Goal: Information Seeking & Learning: Learn about a topic

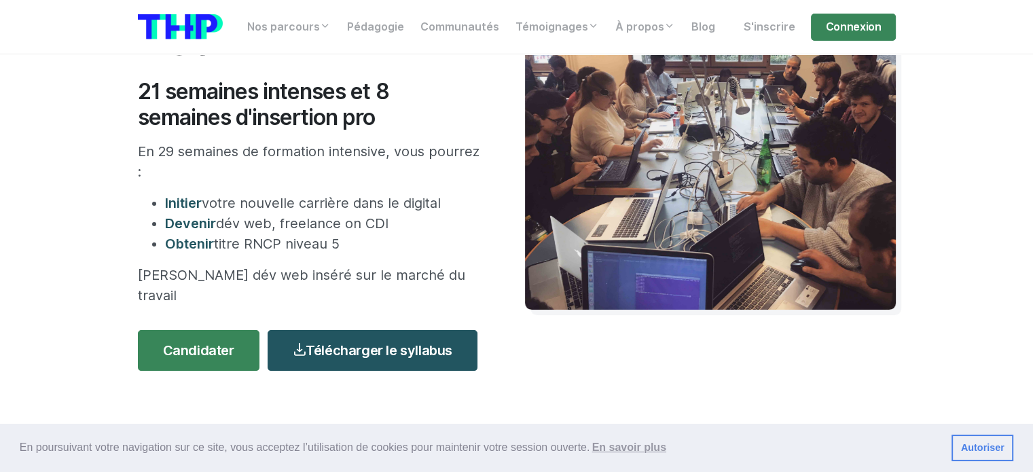
scroll to position [204, 0]
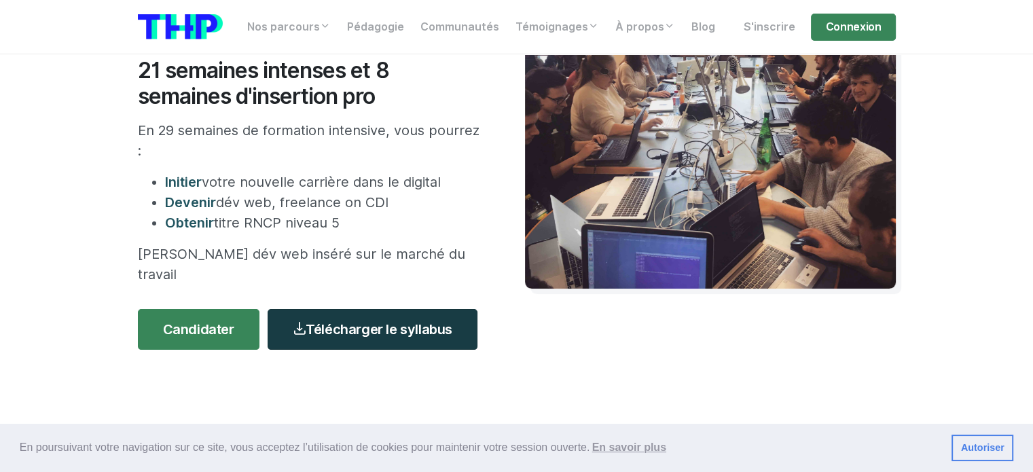
click at [410, 311] on link "Télécharger le syllabus" at bounding box center [373, 329] width 210 height 41
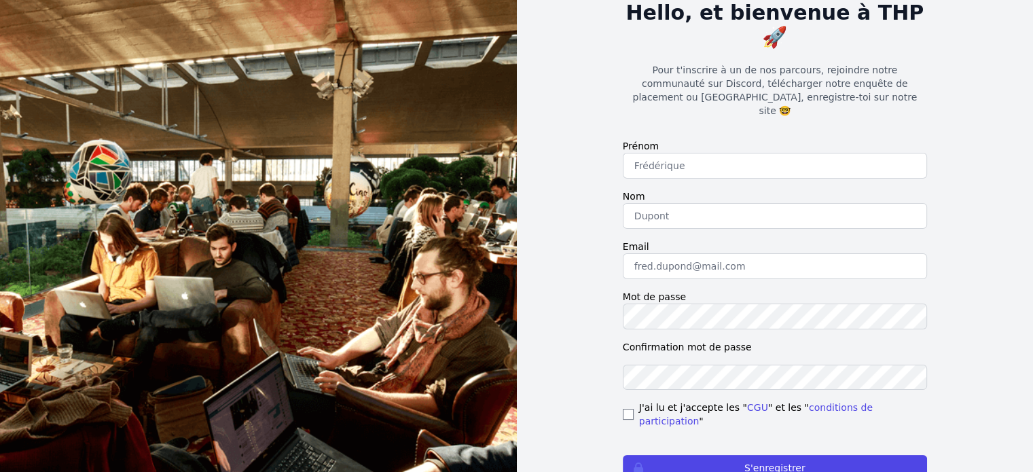
scroll to position [111, 0]
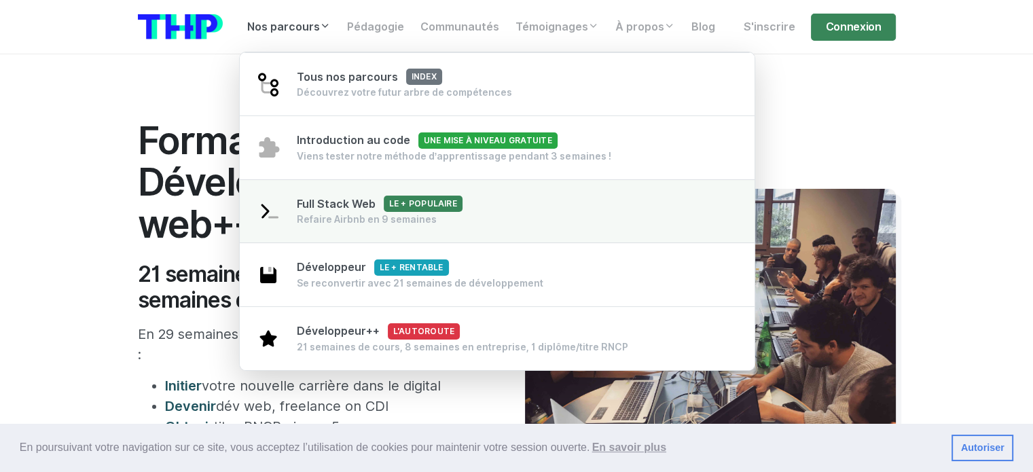
click at [353, 219] on div "Refaire Airbnb en 9 semaines" at bounding box center [380, 220] width 166 height 14
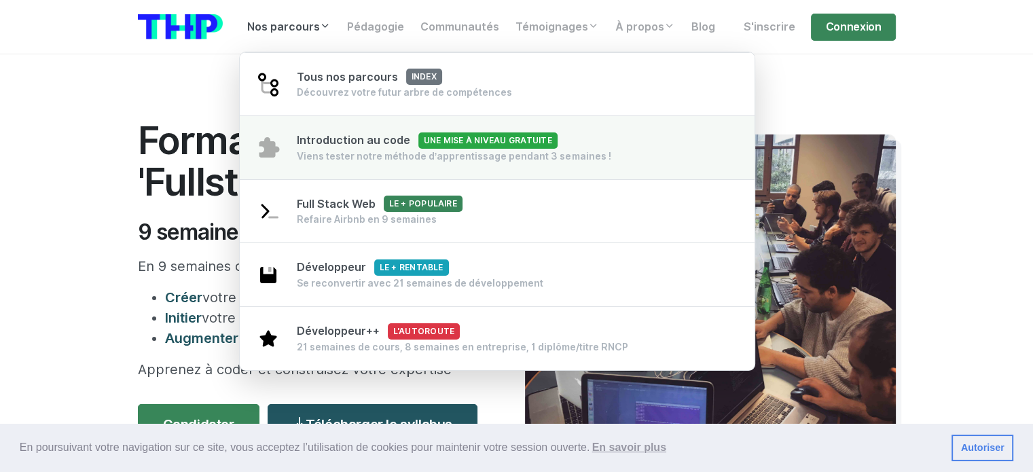
click at [292, 147] on link "Introduction au code Une mise à niveau gratuite Viens tester notre méthode d’ap…" at bounding box center [498, 147] width 516 height 65
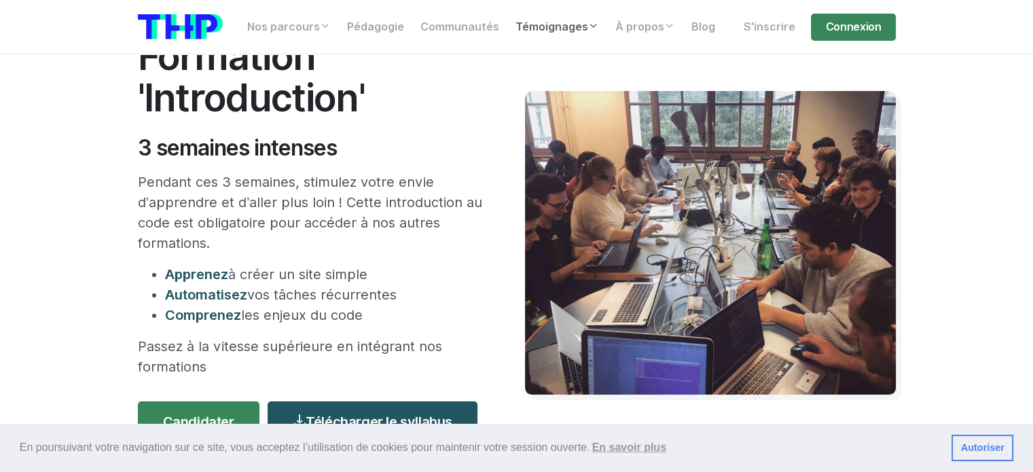
scroll to position [68, 0]
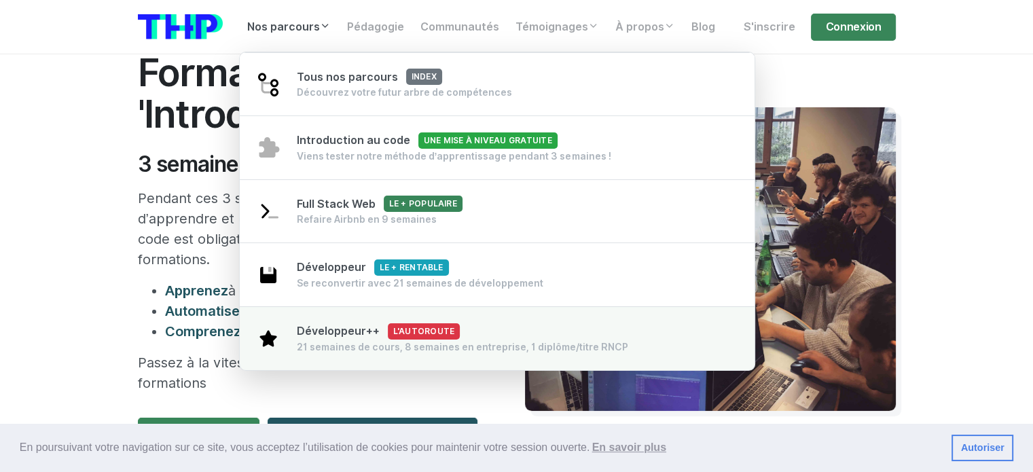
click at [353, 323] on div "Développeur++ L'autoroute 21 semaines de cours, 8 semaines en entreprise, 1 dip…" at bounding box center [462, 338] width 331 height 31
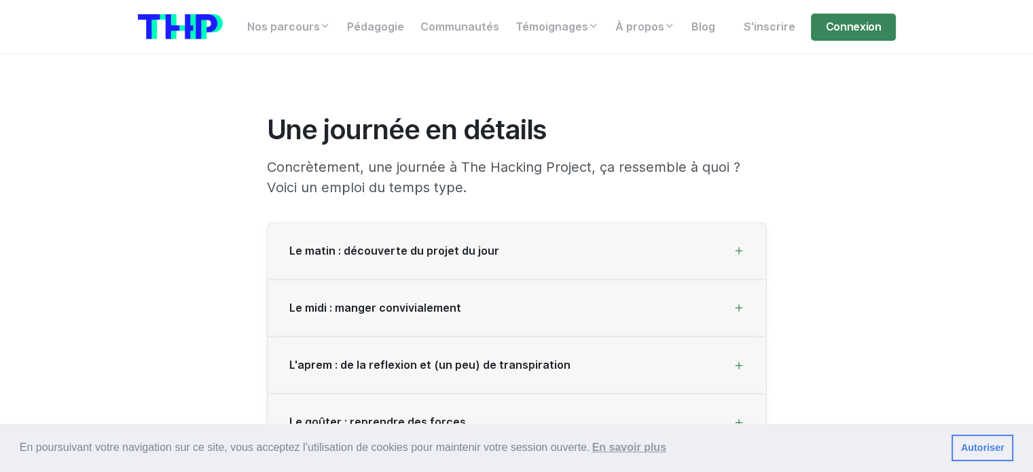
scroll to position [1766, 0]
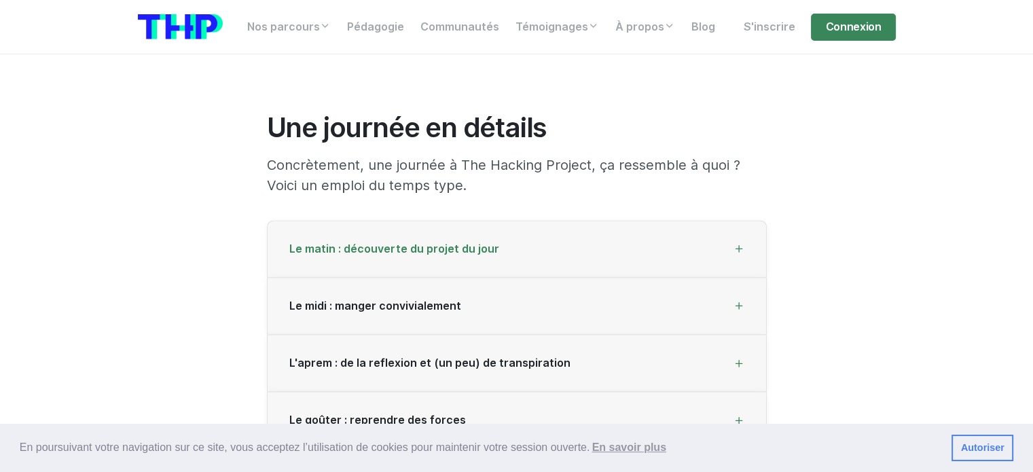
click at [379, 251] on span "Le matin : découverte du projet du jour" at bounding box center [394, 248] width 210 height 13
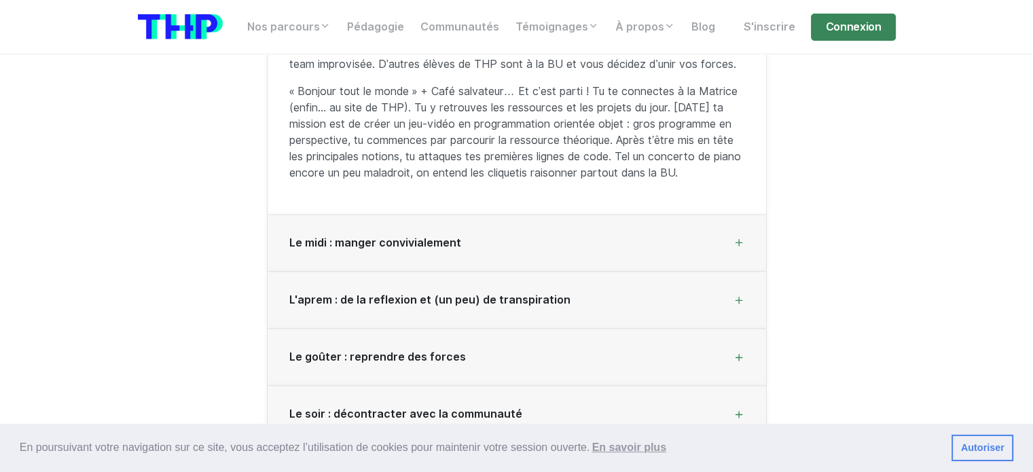
scroll to position [2038, 0]
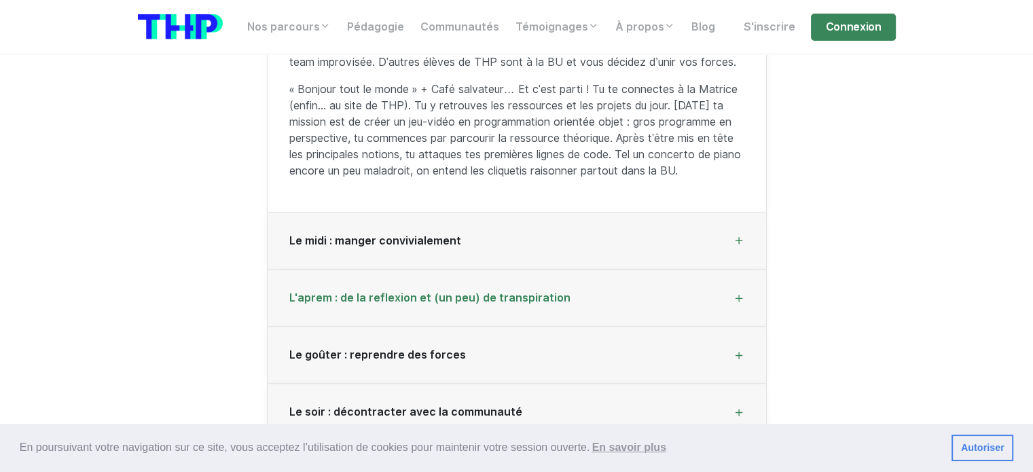
click at [355, 270] on div "L'aprem : de la reflexion et (un peu) de transpiration" at bounding box center [517, 298] width 499 height 57
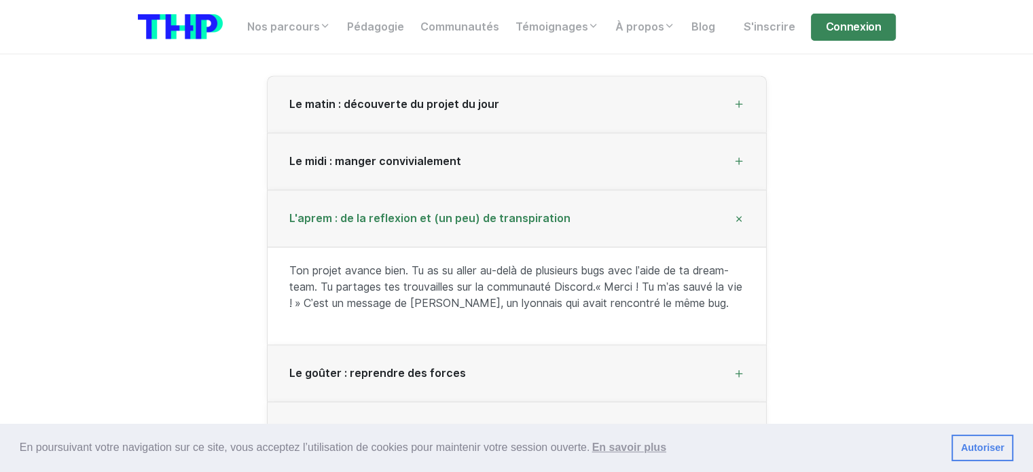
scroll to position [1902, 0]
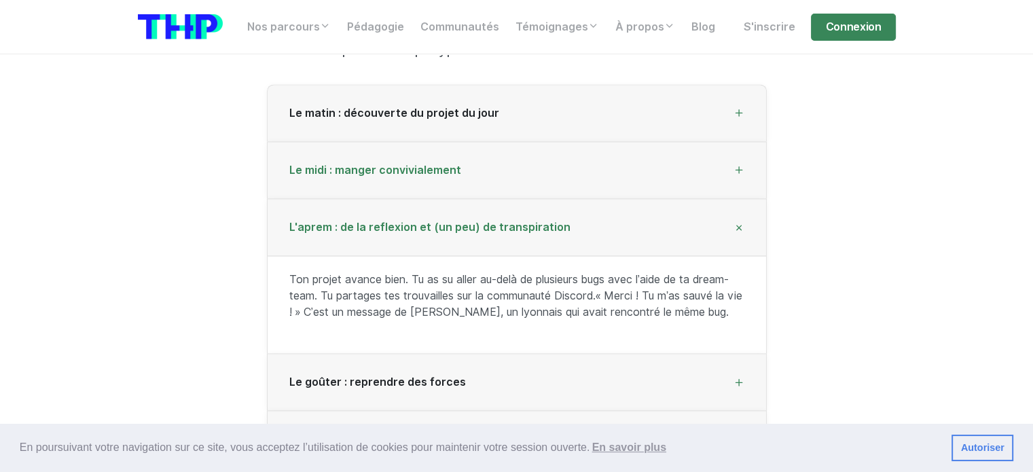
click at [346, 182] on div "Le midi : manger convivialement" at bounding box center [517, 170] width 499 height 57
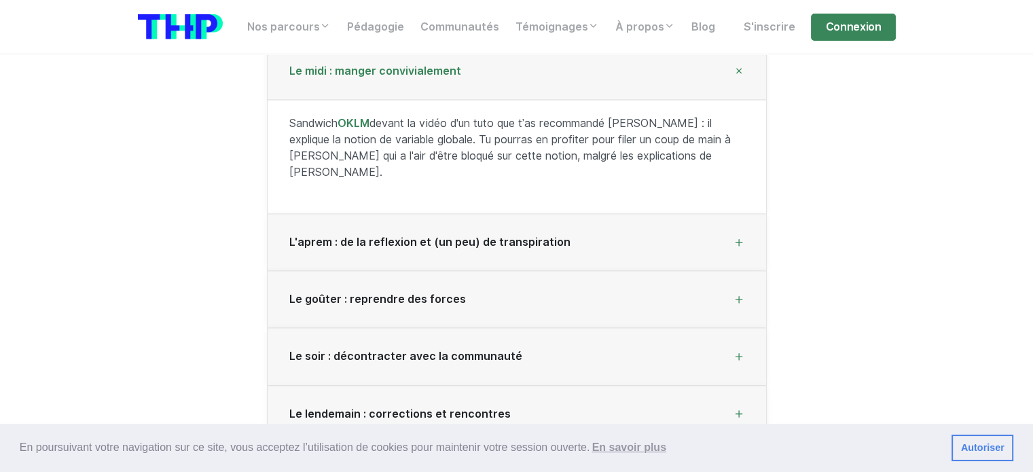
scroll to position [2038, 0]
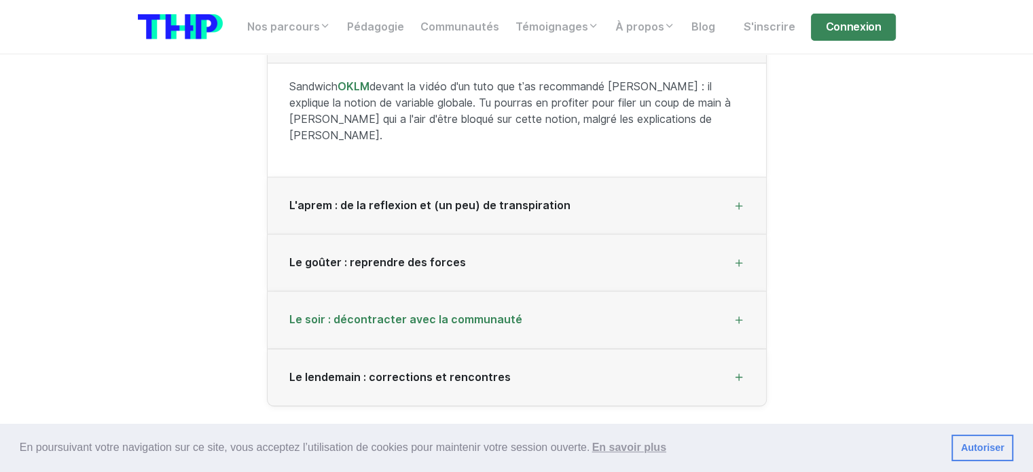
click at [339, 313] on span "Le soir : décontracter avec la communauté" at bounding box center [405, 319] width 233 height 13
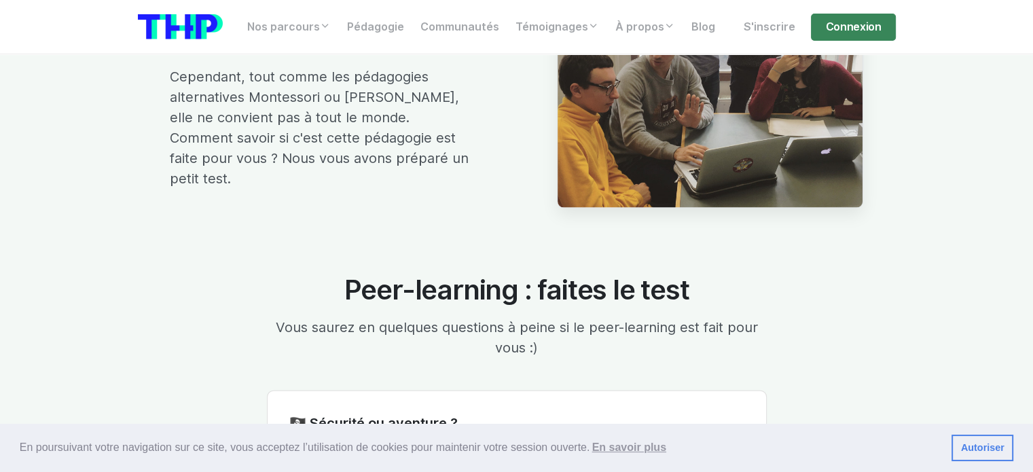
scroll to position [2989, 0]
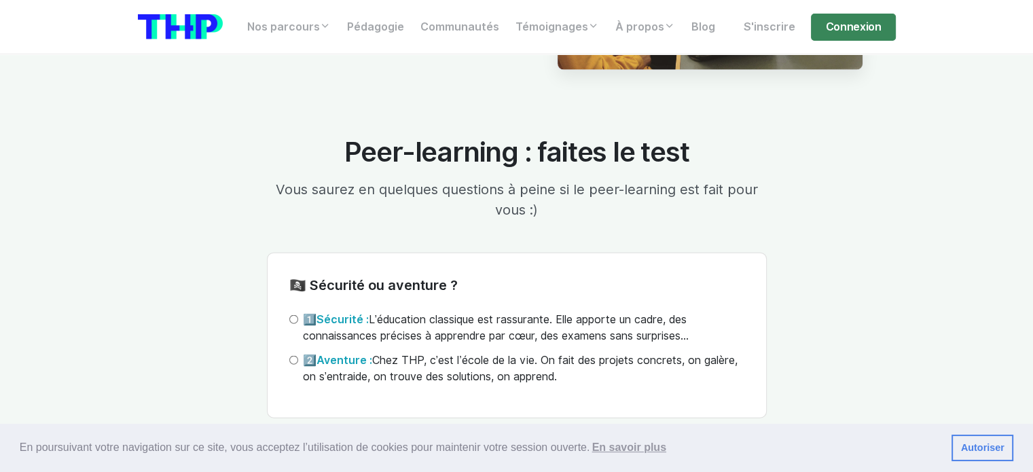
click at [297, 358] on input "2️⃣ Aventure : Chez THP, c’est l’école de la vie. On fait des projets concrets,…" at bounding box center [293, 360] width 9 height 9
radio input "true"
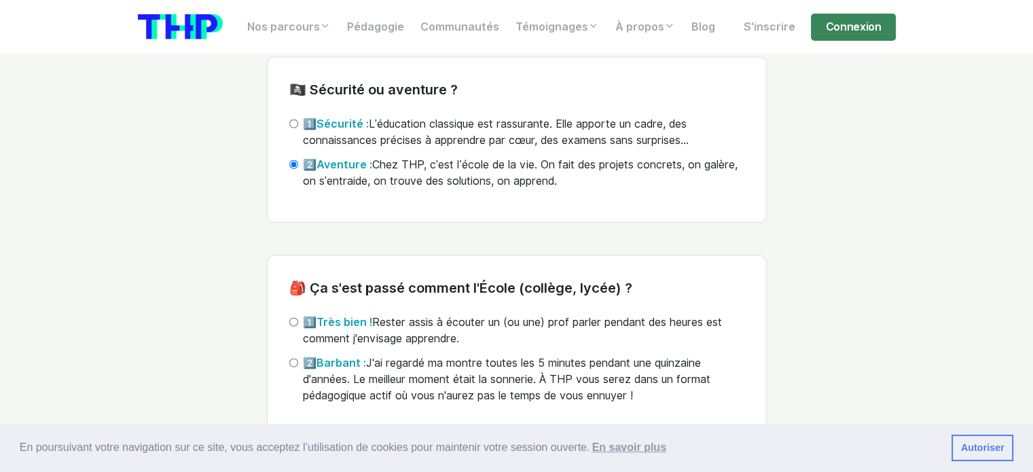
scroll to position [3192, 0]
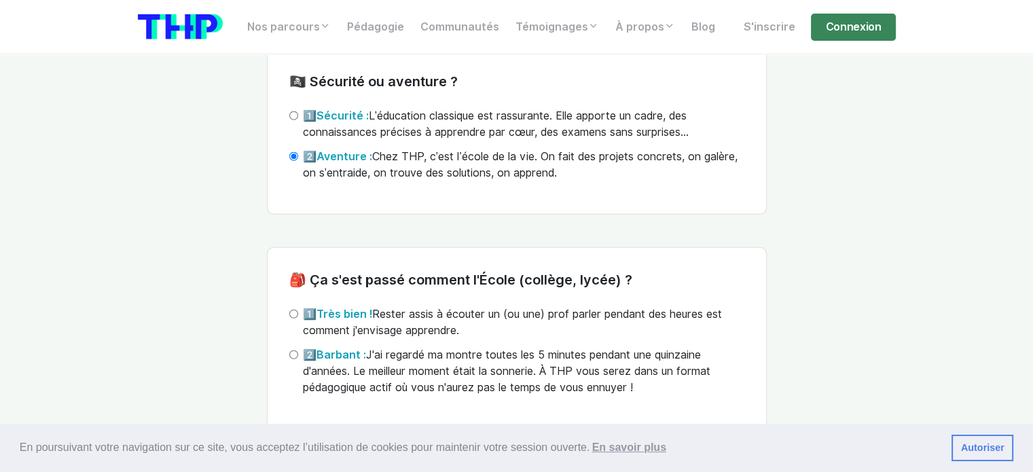
click at [333, 347] on label "2️⃣ Barbant : J'ai regardé ma montre toutes les 5 minutes pendant une quinzaine…" at bounding box center [523, 371] width 441 height 49
click at [298, 350] on input "2️⃣ Barbant : J'ai regardé ma montre toutes les 5 minutes pendant une quinzaine…" at bounding box center [293, 354] width 9 height 9
radio input "true"
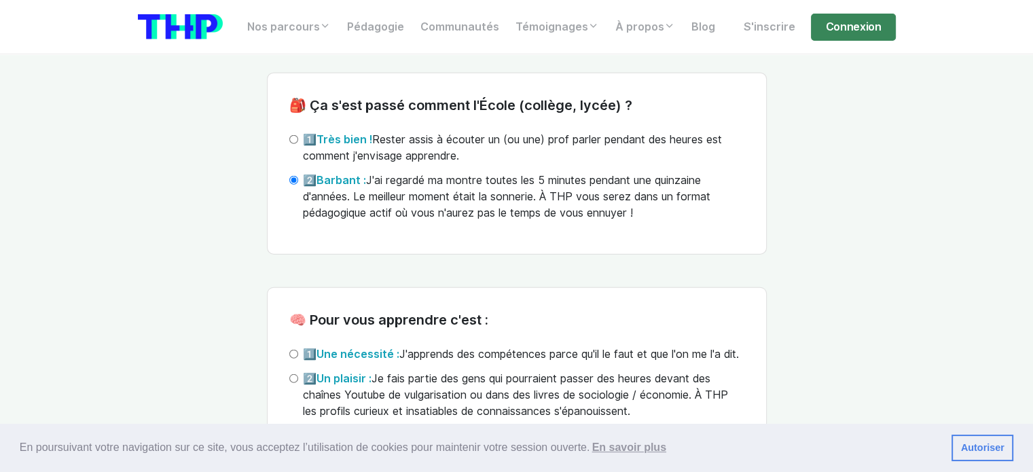
scroll to position [3396, 0]
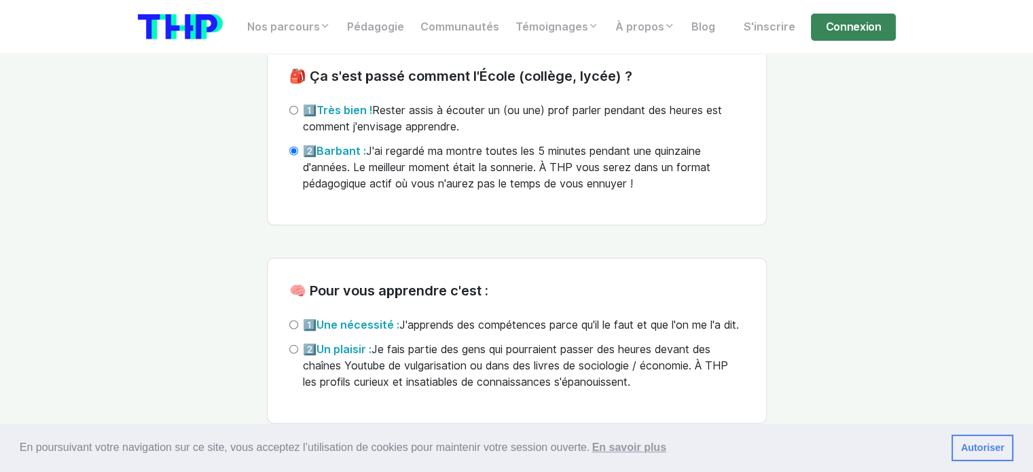
click at [420, 374] on label "2️⃣ Un plaisir : Je fais partie des gens qui pourraient passer des heures devan…" at bounding box center [523, 366] width 441 height 49
click at [298, 354] on input "2️⃣ Un plaisir : Je fais partie des gens qui pourraient passer des heures devan…" at bounding box center [293, 349] width 9 height 9
radio input "true"
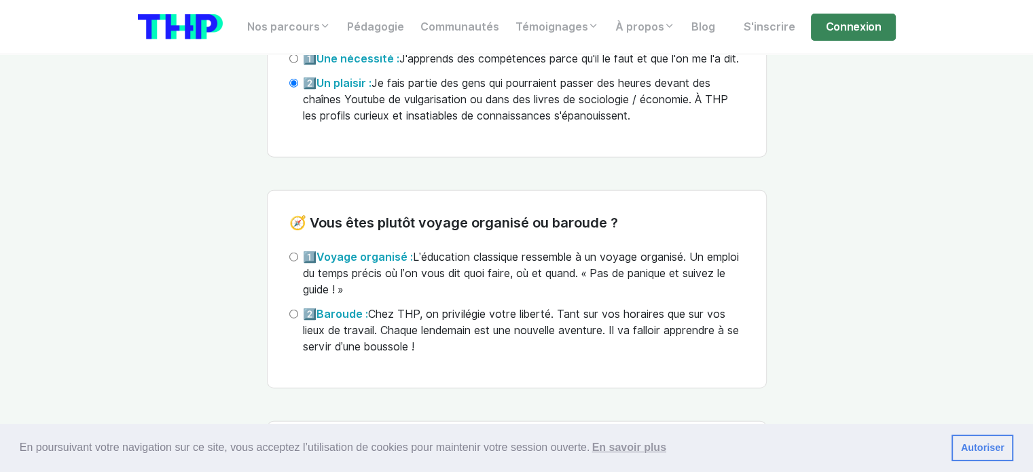
scroll to position [3668, 0]
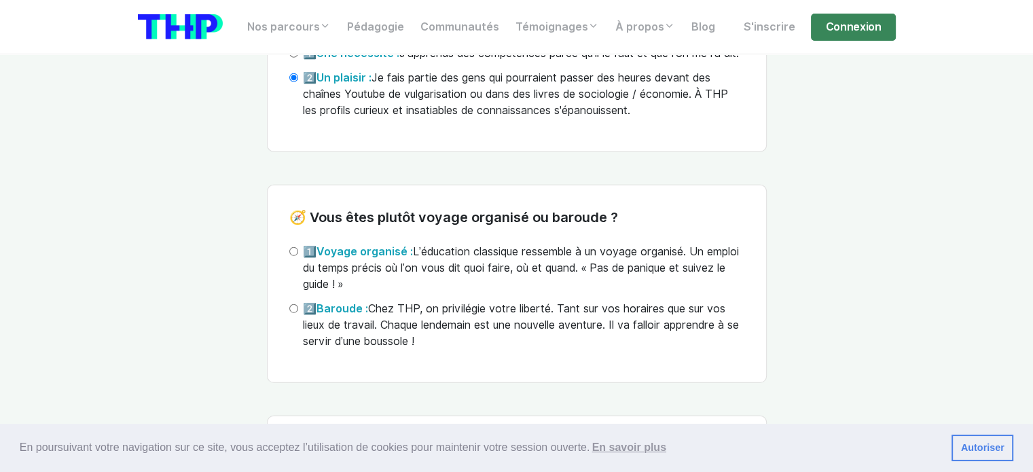
click at [357, 347] on label "2️⃣ Baroude : Chez THP, on privilégie votre liberté. Tant sur vos horaires que …" at bounding box center [523, 325] width 441 height 49
click at [298, 313] on input "2️⃣ Baroude : Chez THP, on privilégie votre liberté. Tant sur vos horaires que …" at bounding box center [293, 308] width 9 height 9
radio input "true"
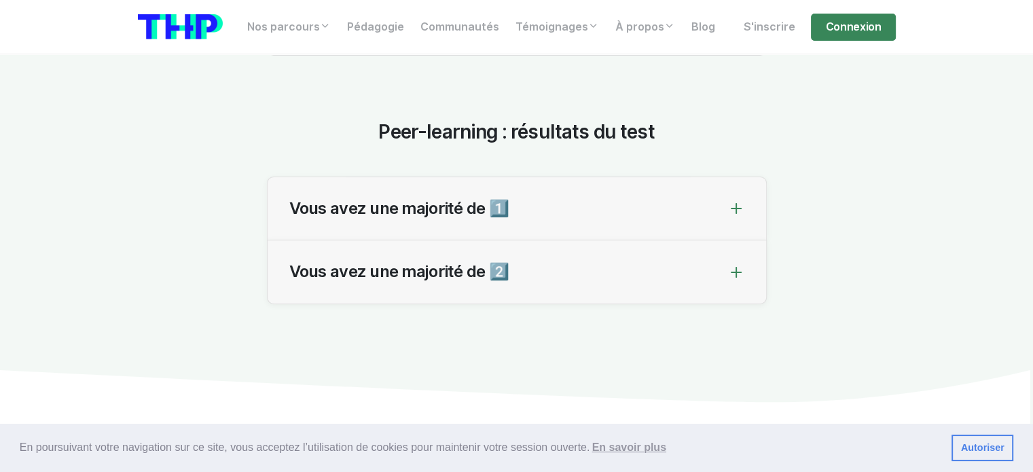
scroll to position [4619, 0]
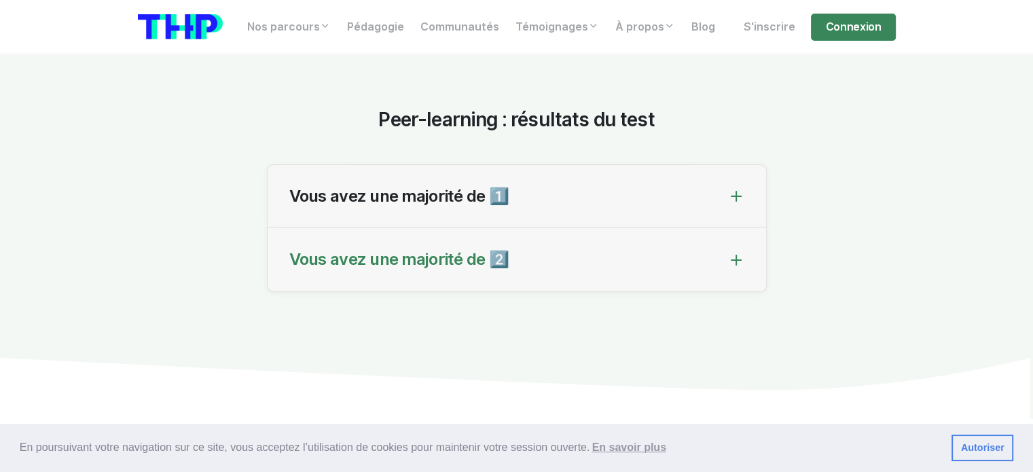
click at [323, 270] on span "Vous avez une majorité de 2️⃣" at bounding box center [399, 260] width 220 height 20
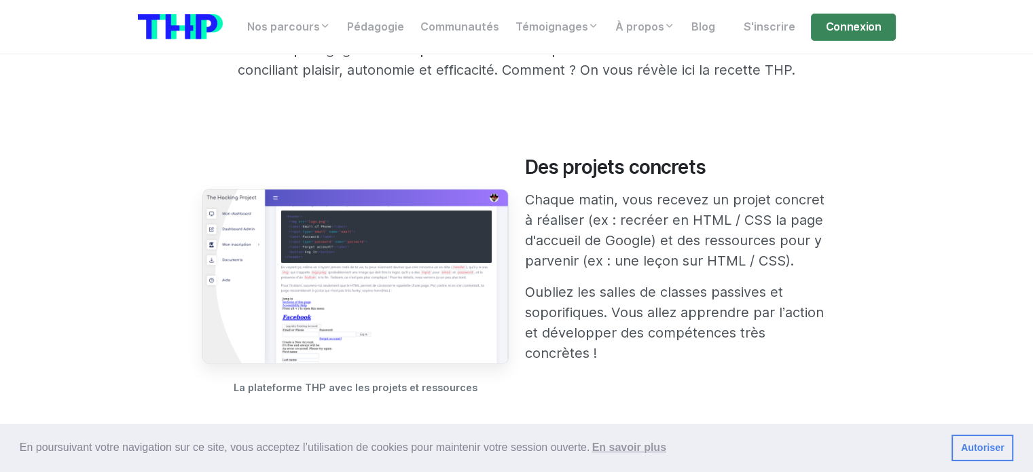
scroll to position [475, 0]
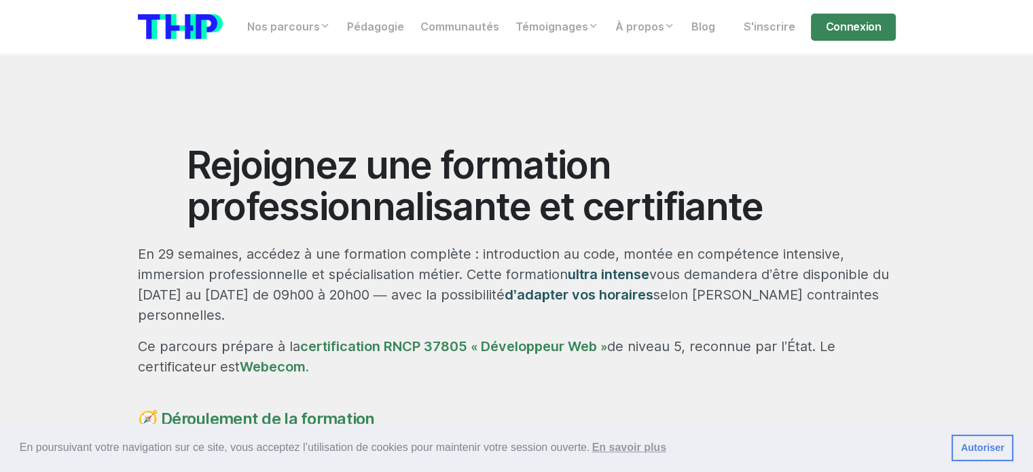
scroll to position [611, 0]
click at [353, 338] on link "certification RNCP 37805 « Développeur Web »" at bounding box center [453, 346] width 307 height 16
